Goal: Find specific page/section: Find specific page/section

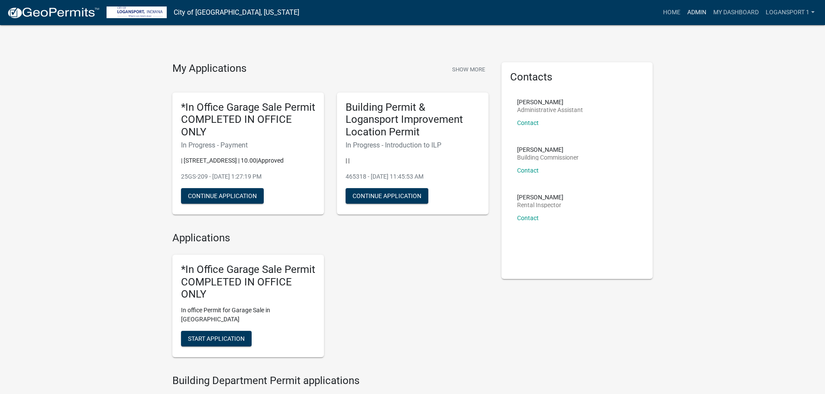
click at [693, 10] on link "Admin" at bounding box center [697, 12] width 26 height 16
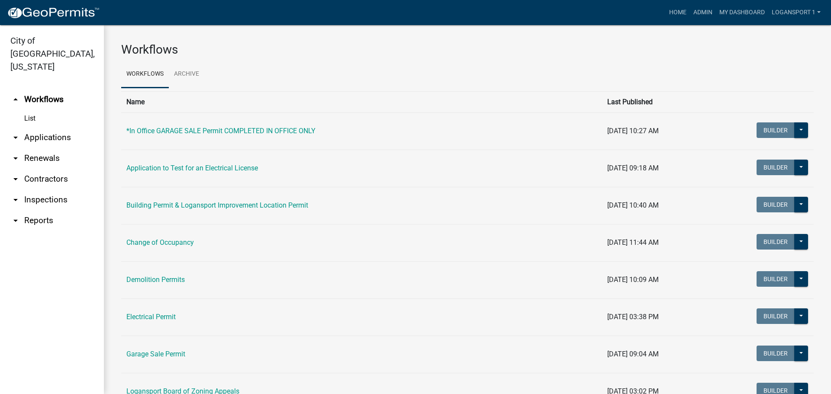
click at [32, 127] on link "arrow_drop_down Applications" at bounding box center [52, 137] width 104 height 21
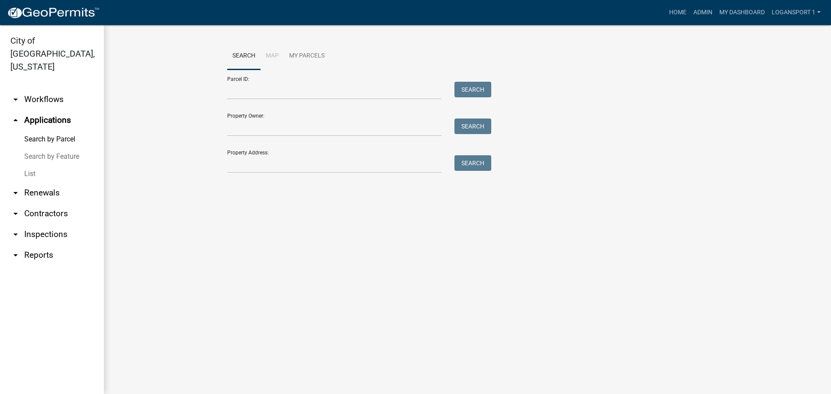
click at [33, 165] on link "List" at bounding box center [52, 173] width 104 height 17
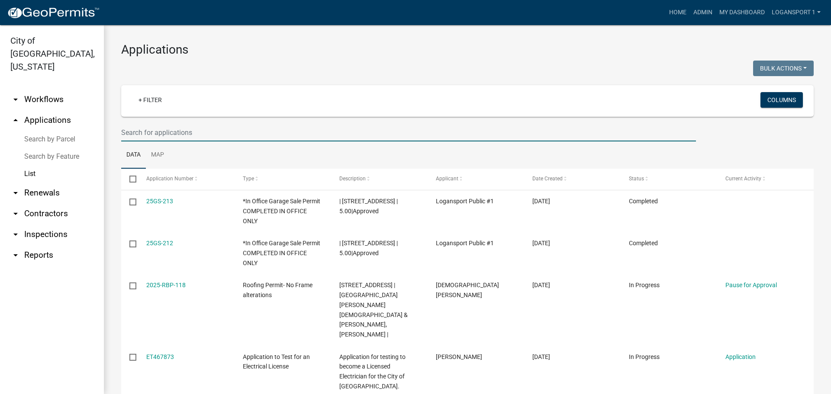
click at [197, 129] on input "text" at bounding box center [408, 133] width 575 height 18
type input "Franklin"
